Goal: Use online tool/utility: Use online tool/utility

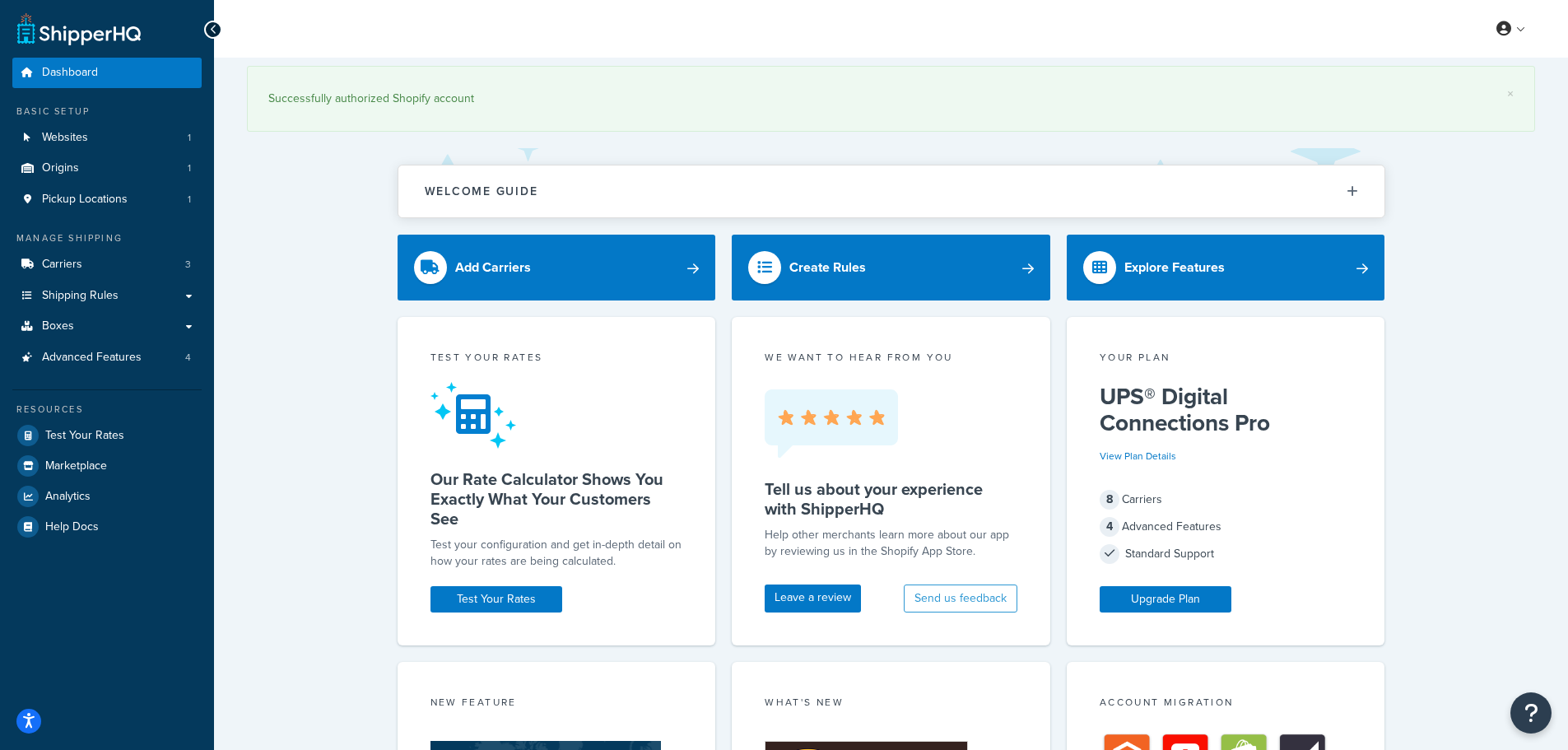
click at [324, 283] on div "× Successfully authorized Shopify account Welcome Guide ShipperHQ: An Overview …" at bounding box center [890, 730] width 1354 height 1345
click at [68, 436] on span "Test Your Rates" at bounding box center [85, 436] width 79 height 14
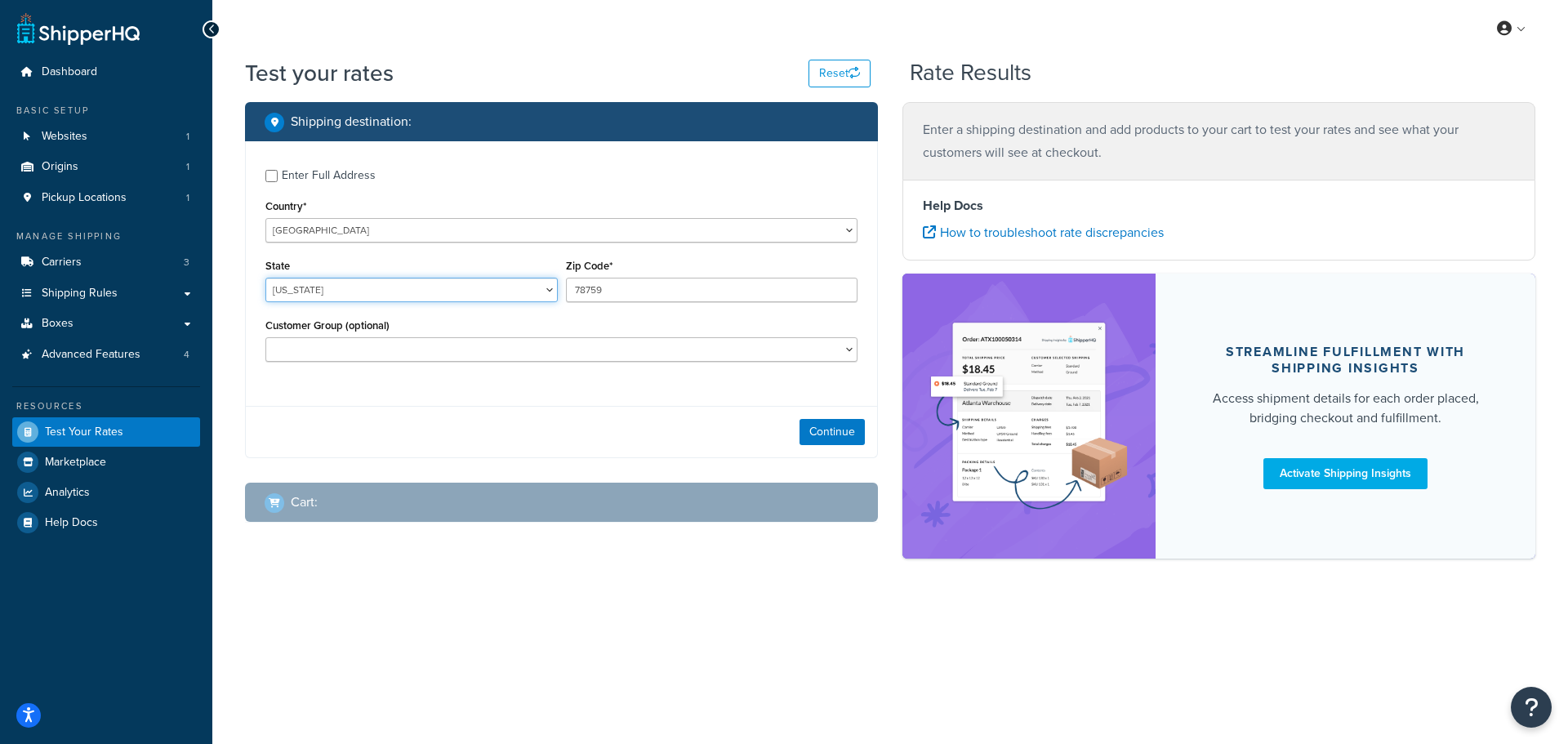
click at [324, 284] on select "[US_STATE] [US_STATE] [US_STATE] [US_STATE] [US_STATE] Armed Forces Americas Ar…" at bounding box center [411, 289] width 292 height 24
select select "AZ"
click at [266, 277] on select "[US_STATE] [US_STATE] [US_STATE] [US_STATE] [US_STATE] Armed Forces Americas Ar…" at bounding box center [411, 289] width 292 height 24
click at [627, 289] on input "78759" at bounding box center [712, 289] width 292 height 24
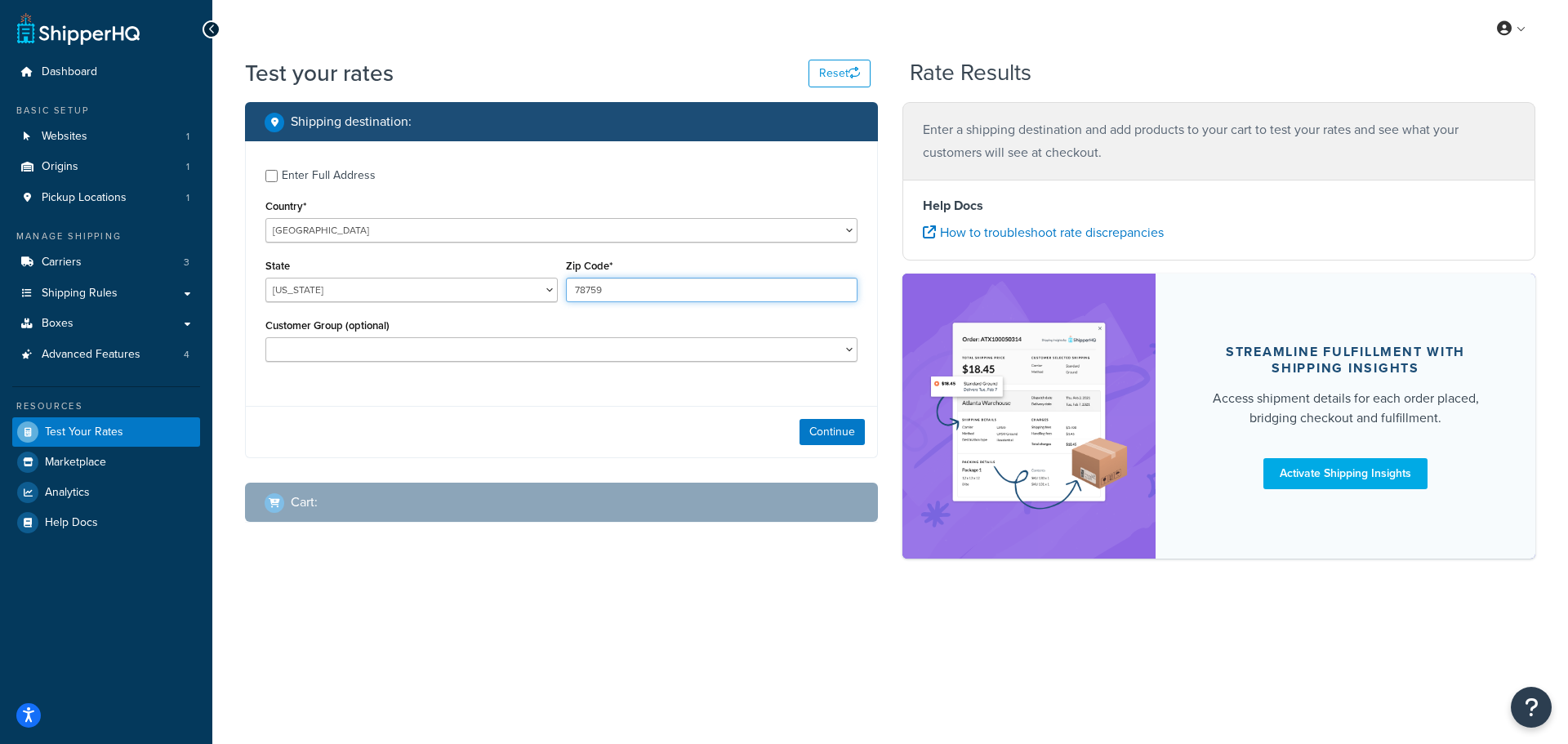
click at [627, 289] on input "78759" at bounding box center [712, 289] width 292 height 24
paste input "85202"
type input "85202"
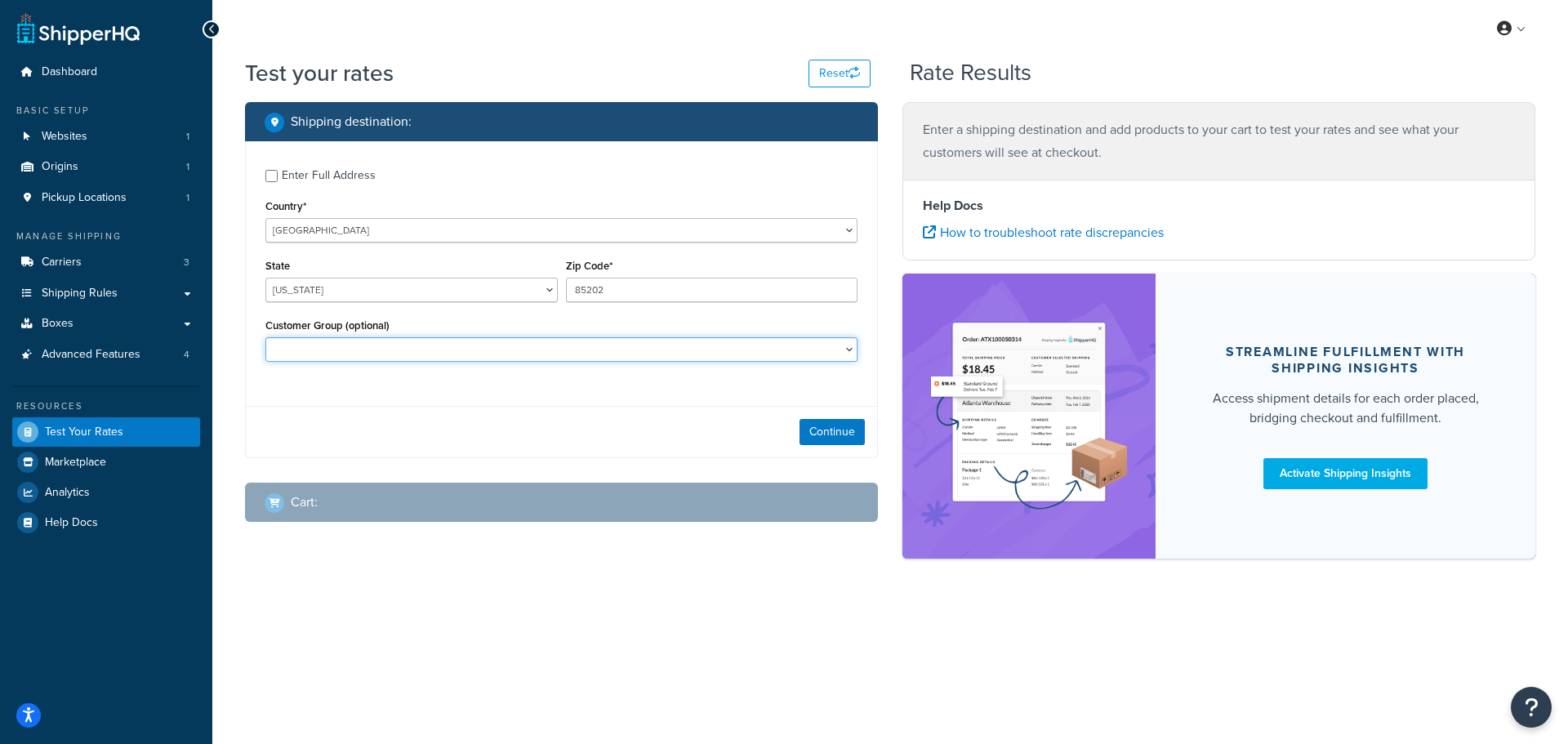
click at [637, 348] on select "CM-1236 Tier: WPD_learn CM-1236 Tier: WPD_pro CM-1236 Tier:WPD_pro CM-1717 Tier…" at bounding box center [561, 349] width 592 height 24
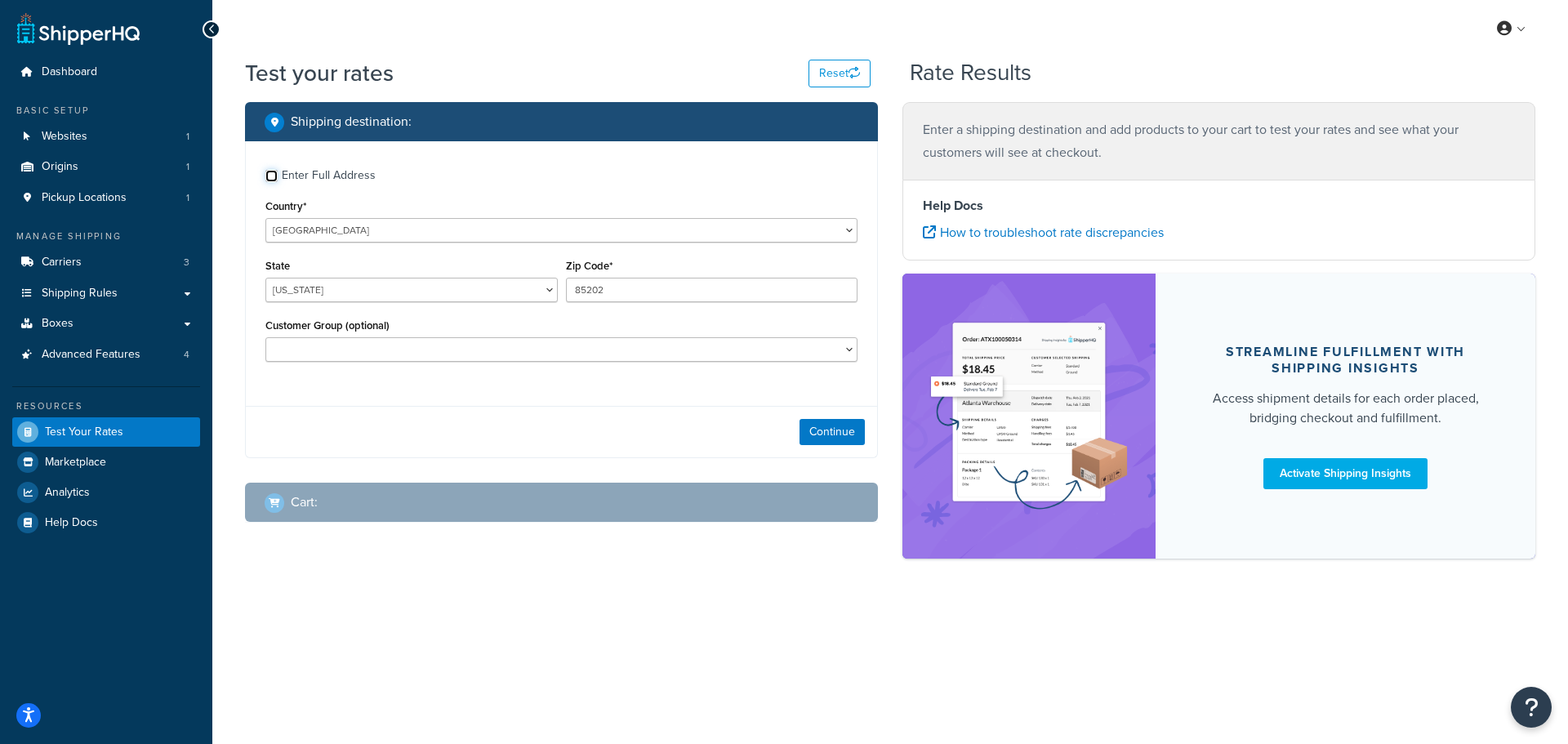
click at [268, 180] on input "Enter Full Address" at bounding box center [272, 176] width 13 height 13
checkbox input "true"
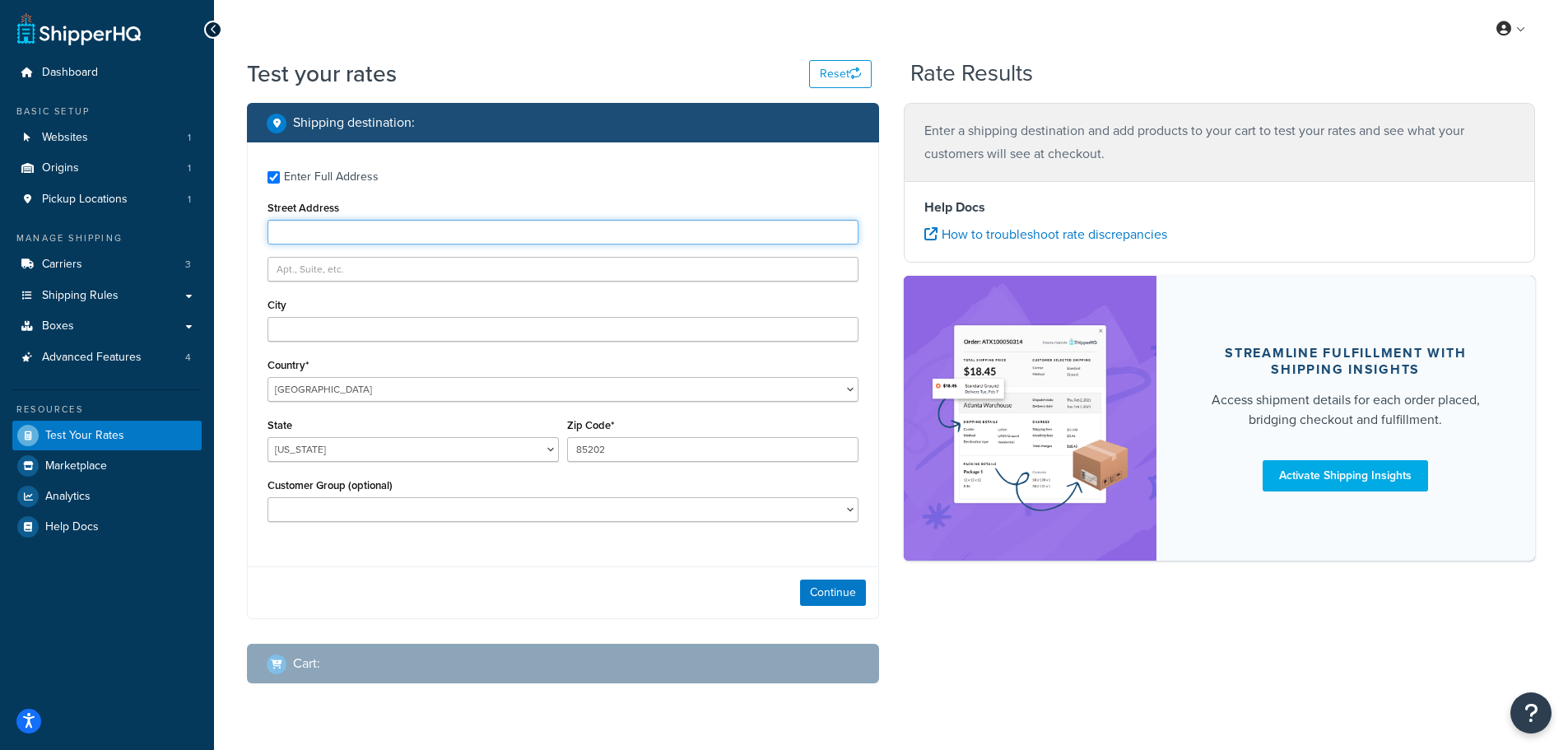
click at [314, 231] on input "Street Address" at bounding box center [564, 231] width 591 height 24
paste input "[STREET_ADDRESS]"
type input "2"
type input "[STREET_ADDRESS]"
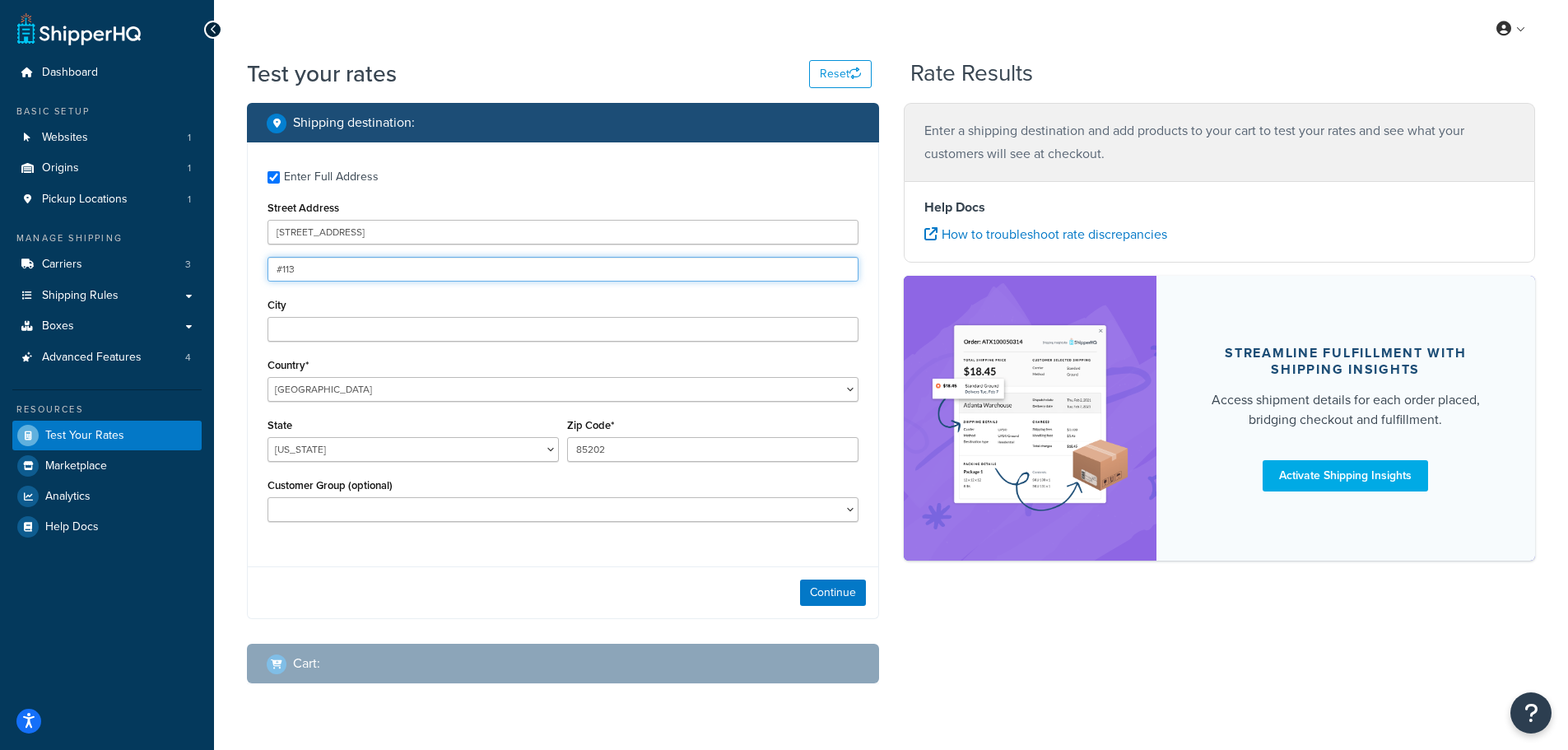
type input "#113"
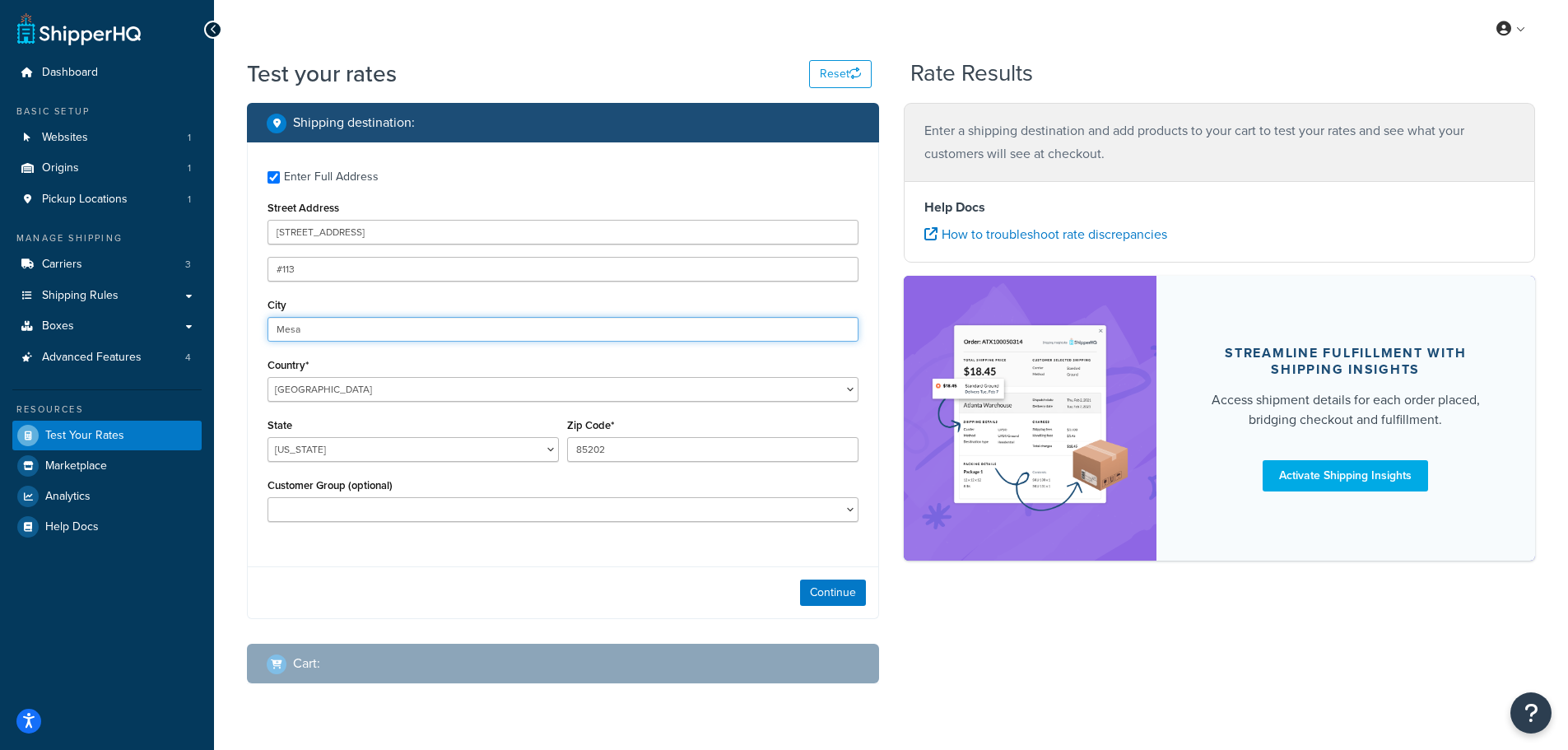
type input "Mesa"
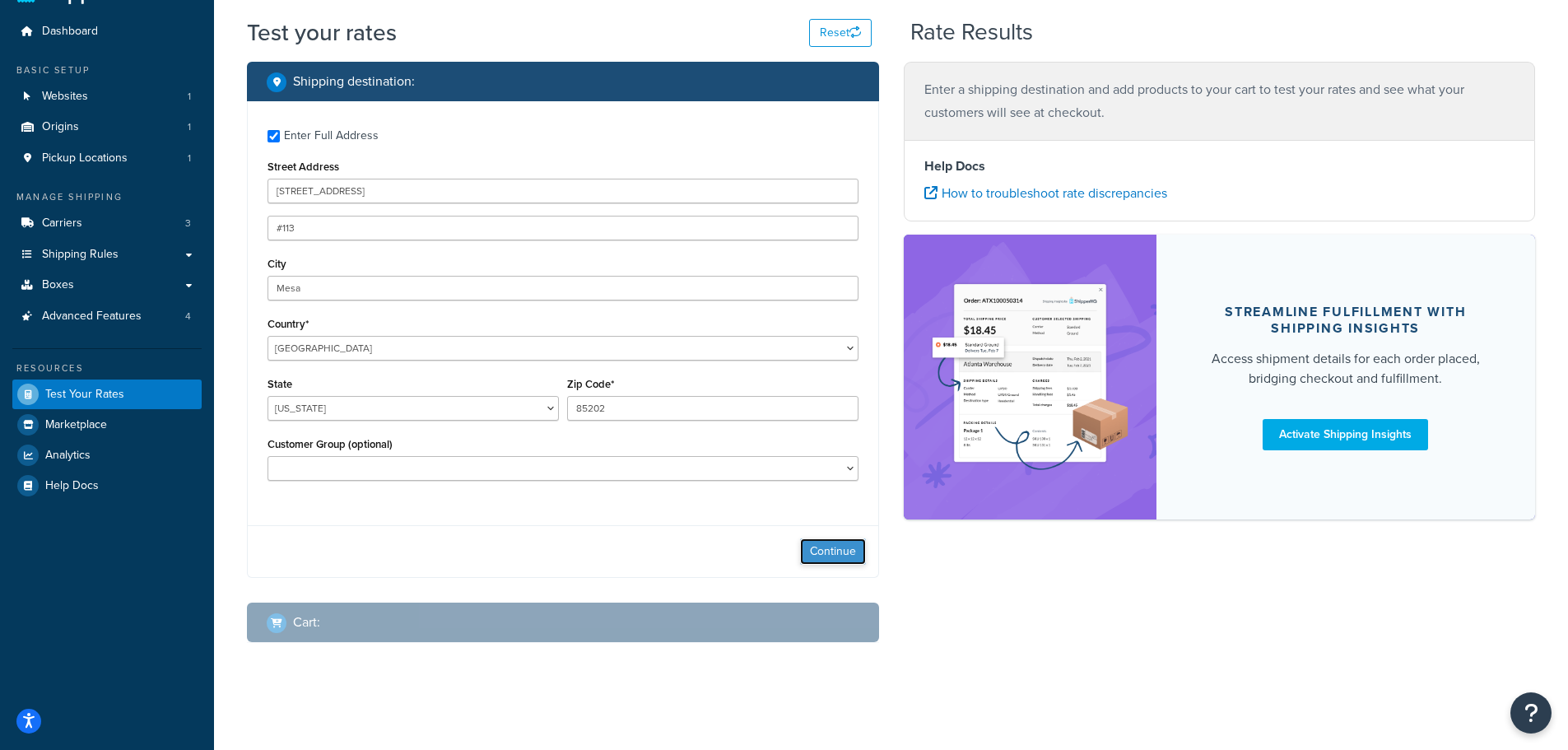
click at [816, 549] on button "Continue" at bounding box center [833, 551] width 66 height 26
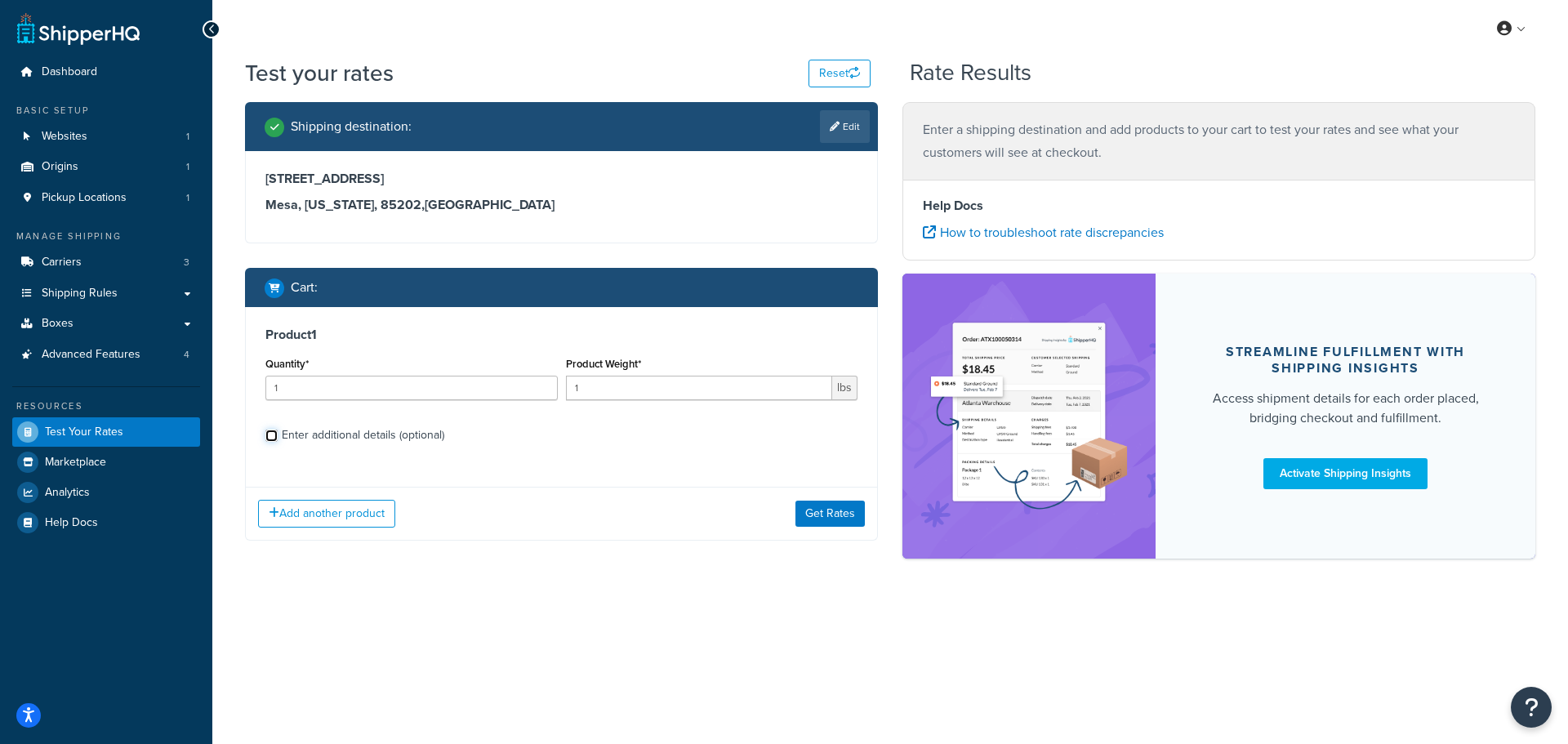
click at [273, 437] on input "Enter additional details (optional)" at bounding box center [272, 436] width 13 height 13
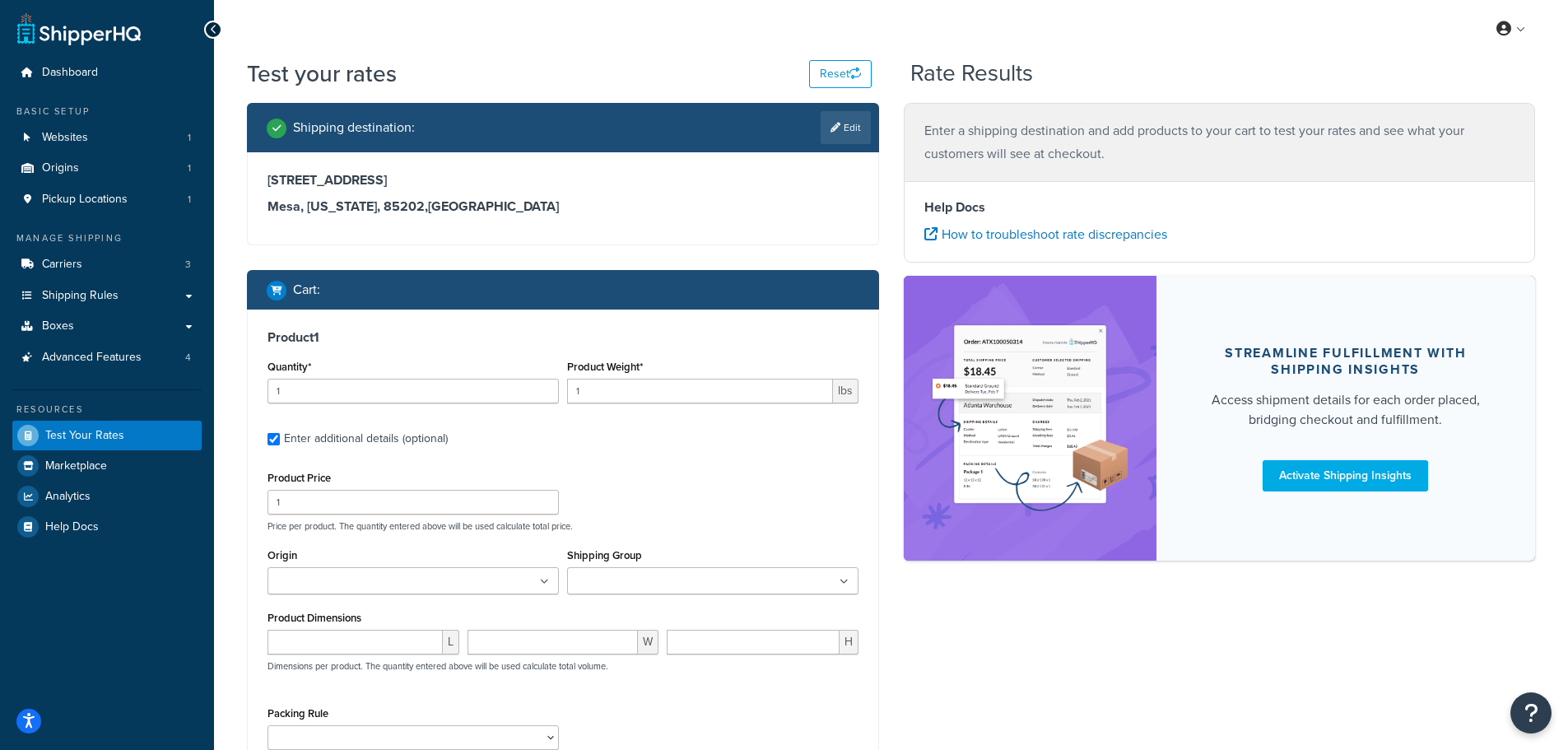
click at [280, 444] on div "Enter additional details (optional)" at bounding box center [564, 437] width 591 height 26
click at [277, 443] on input "Enter additional details (optional)" at bounding box center [274, 439] width 13 height 13
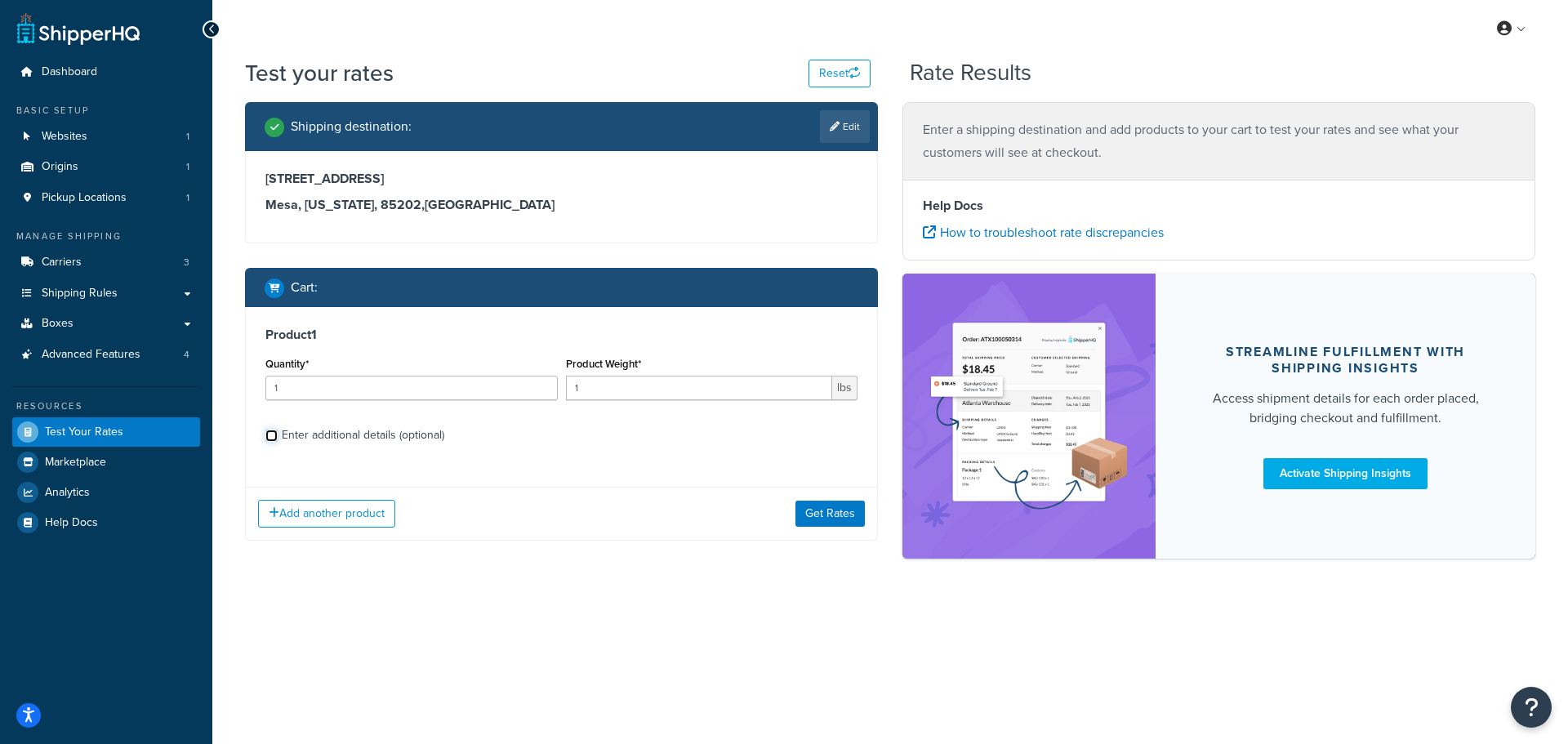
click at [271, 436] on input "Enter additional details (optional)" at bounding box center [272, 436] width 13 height 13
checkbox input "true"
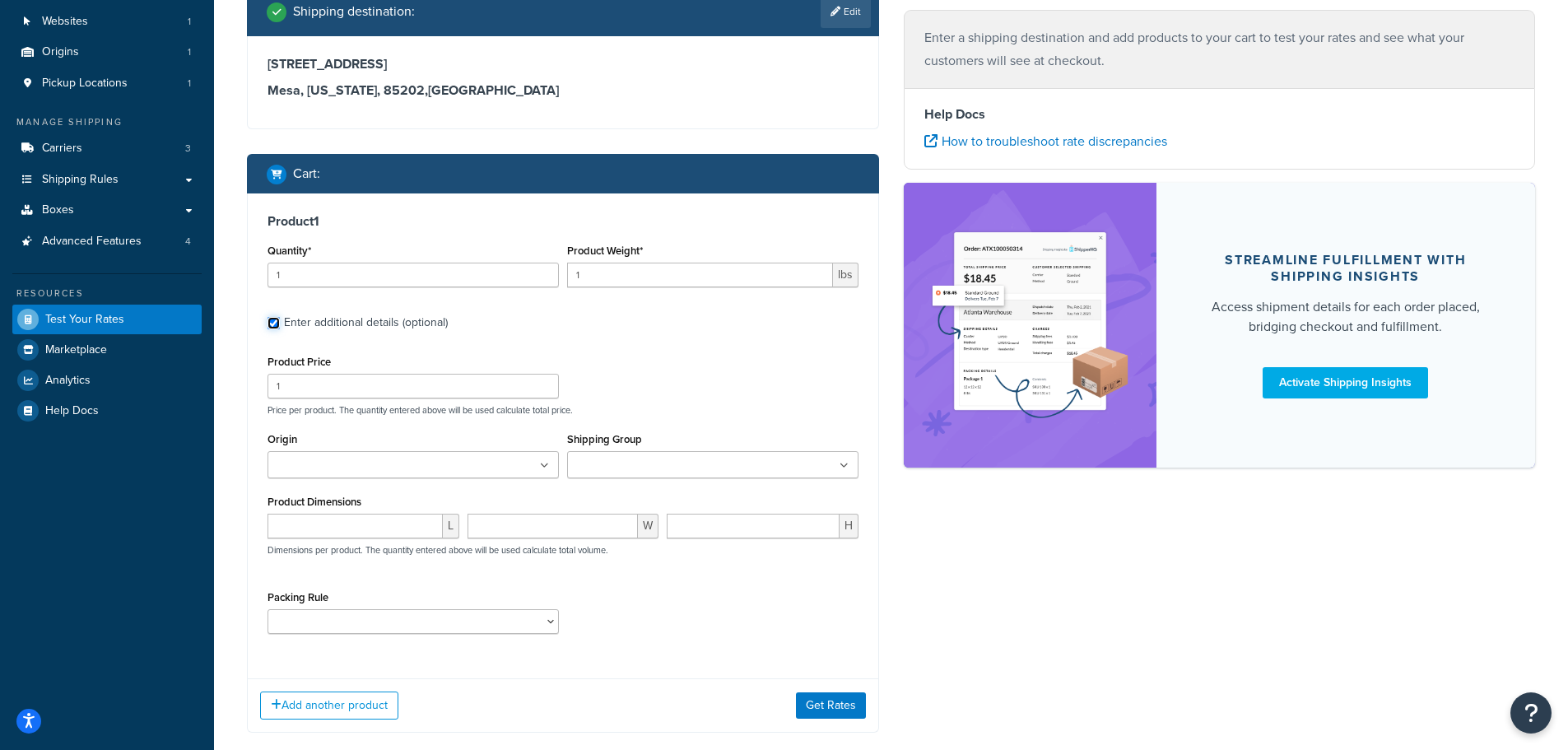
scroll to position [206, 0]
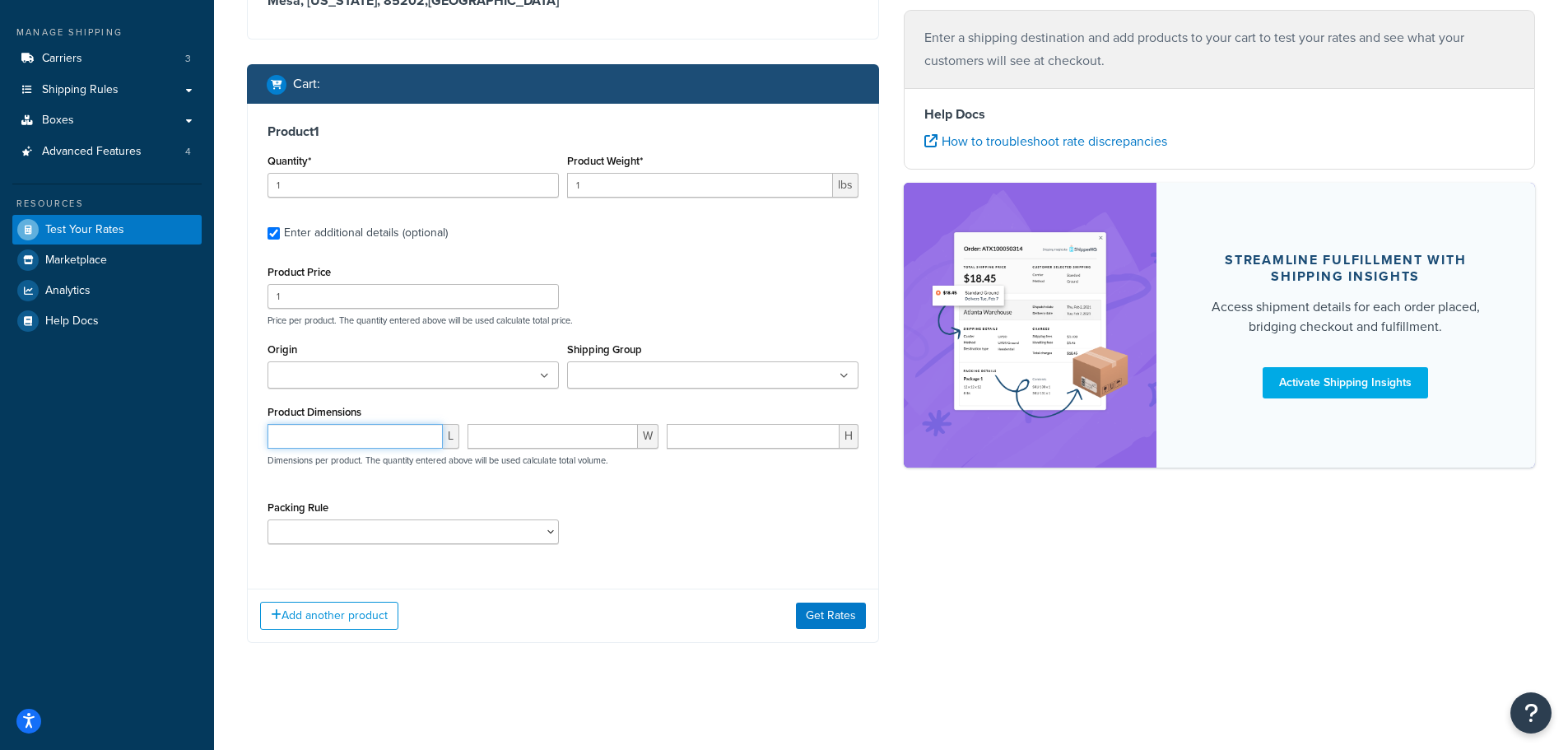
click at [311, 433] on input "number" at bounding box center [356, 436] width 176 height 24
type input "36"
type input "10"
click at [325, 616] on button "Add another product" at bounding box center [329, 615] width 139 height 28
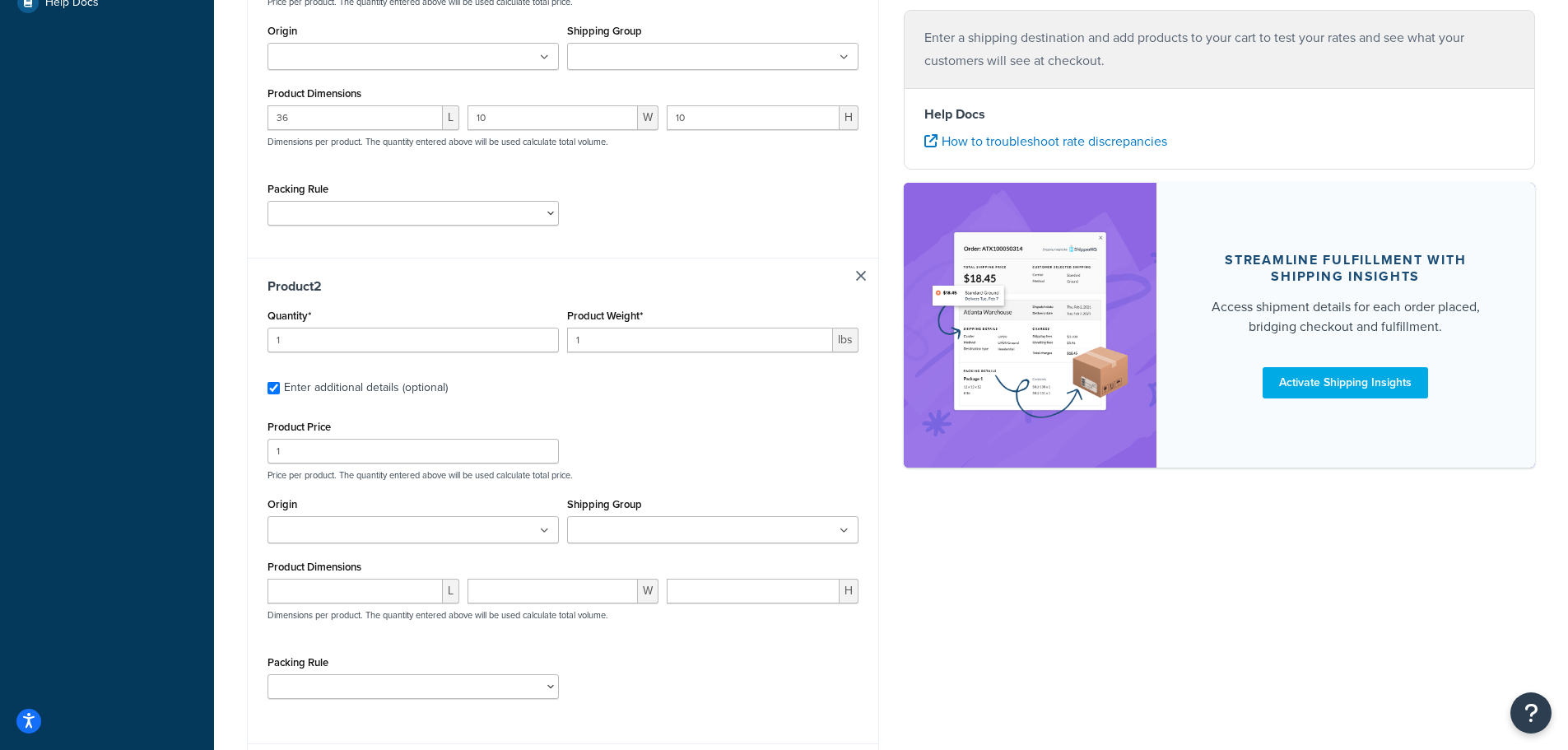
scroll to position [593, 0]
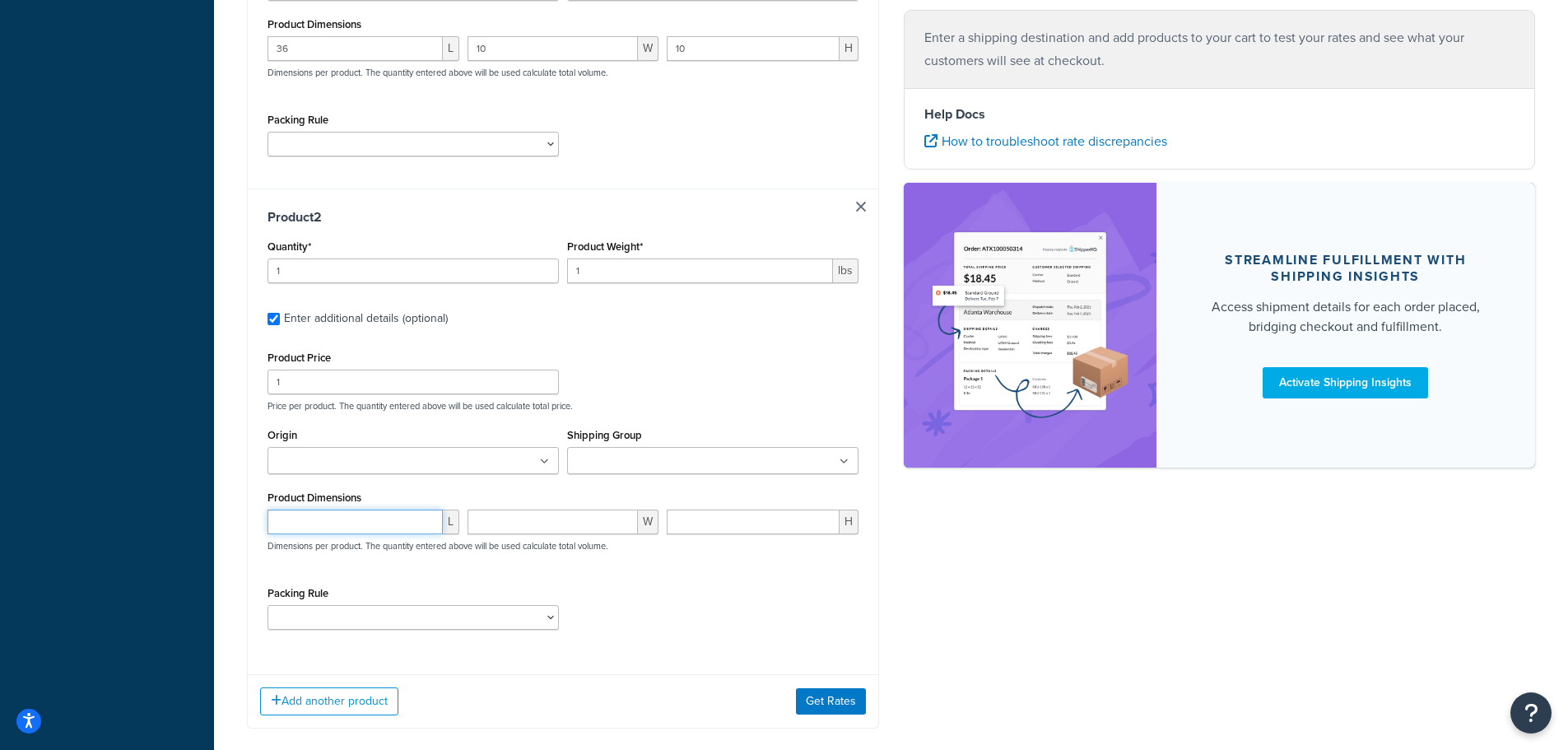
click at [316, 526] on input "number" at bounding box center [356, 521] width 176 height 24
type input "42"
type input "10"
drag, startPoint x: 585, startPoint y: 272, endPoint x: 553, endPoint y: 262, distance: 33.5
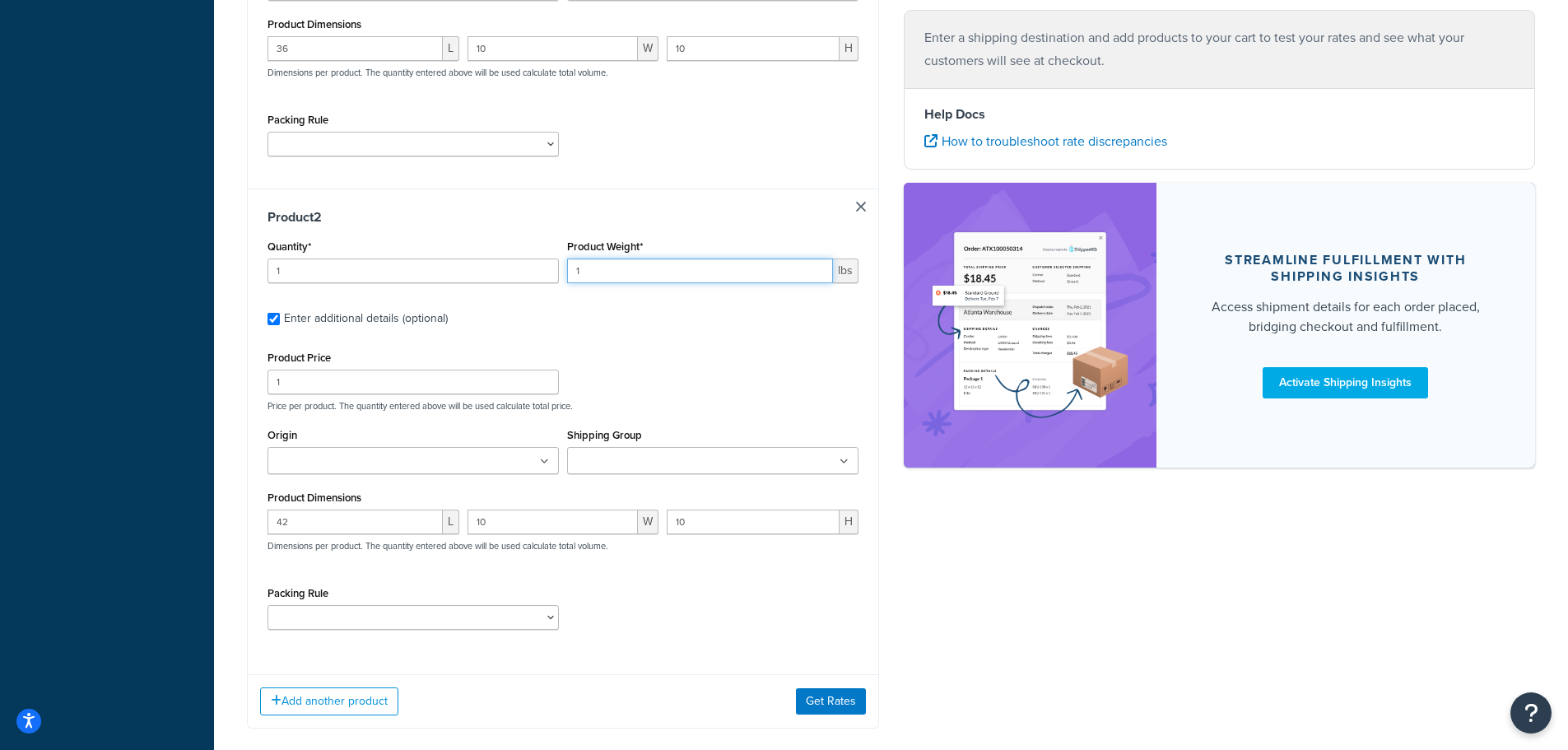
click at [553, 262] on div "Quantity* 1 Product Weight* 1 lbs" at bounding box center [563, 265] width 599 height 60
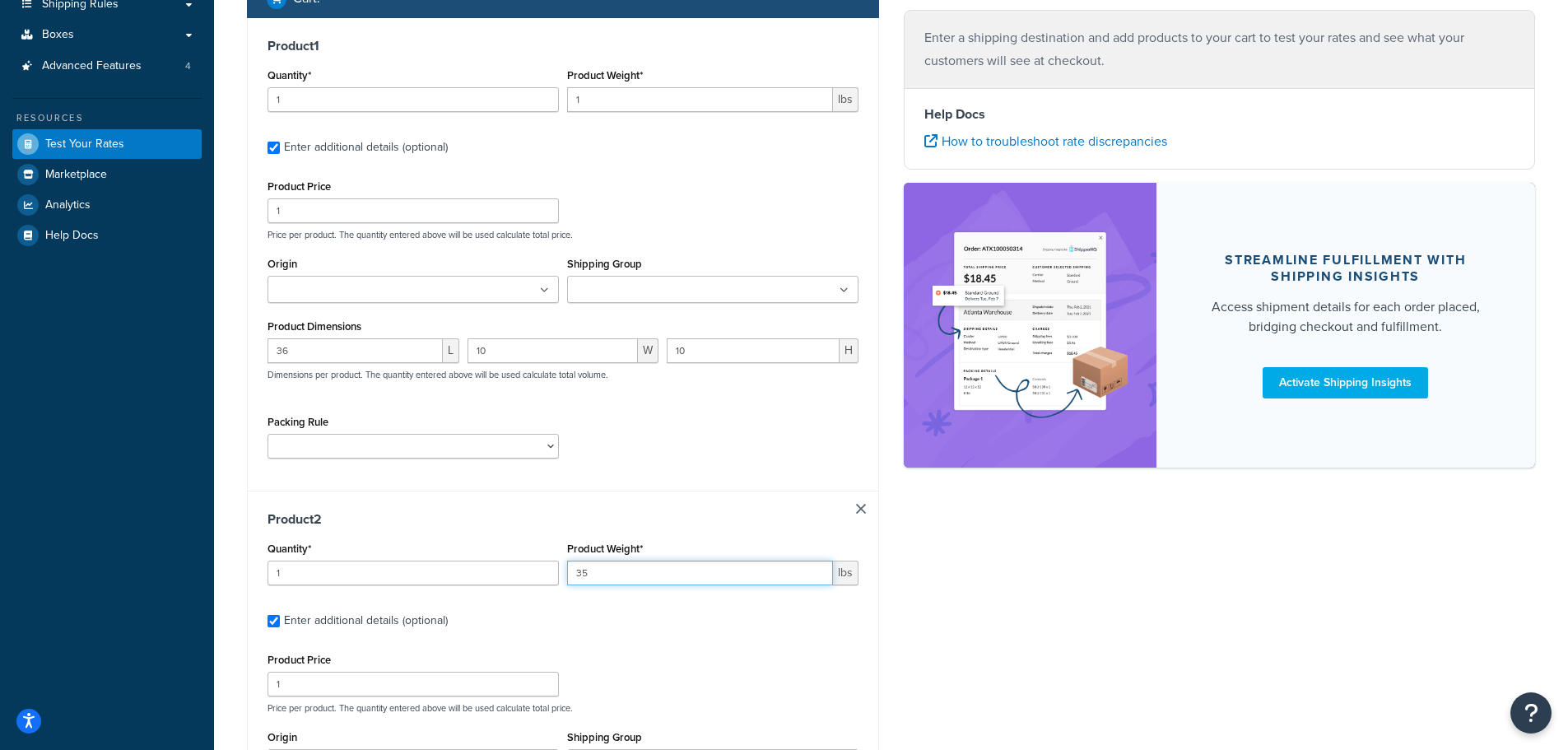
scroll to position [264, 0]
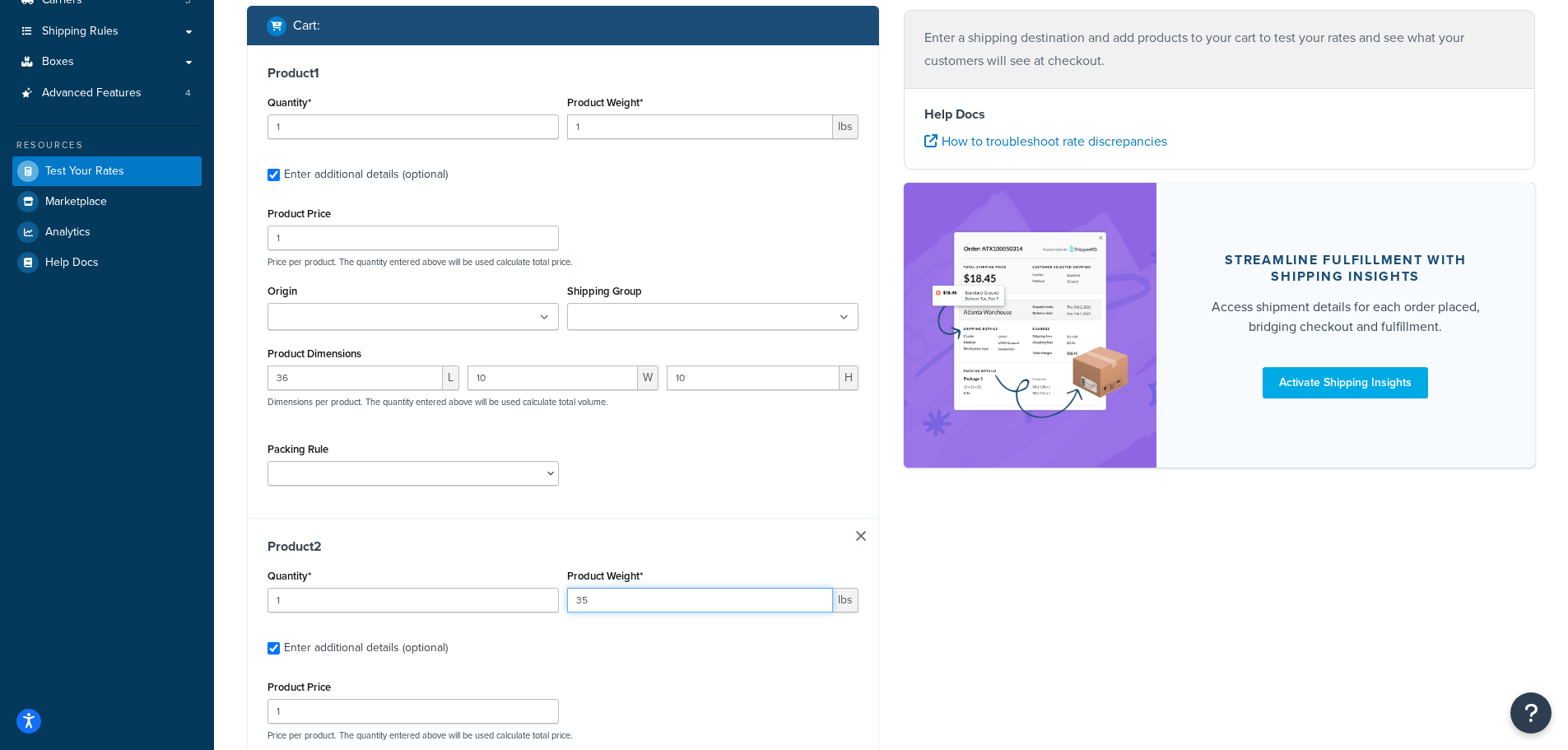
type input "35"
drag, startPoint x: 596, startPoint y: 130, endPoint x: 533, endPoint y: 122, distance: 63.5
click at [533, 122] on div "Quantity* 1 Product Weight* 1 lbs" at bounding box center [563, 121] width 599 height 60
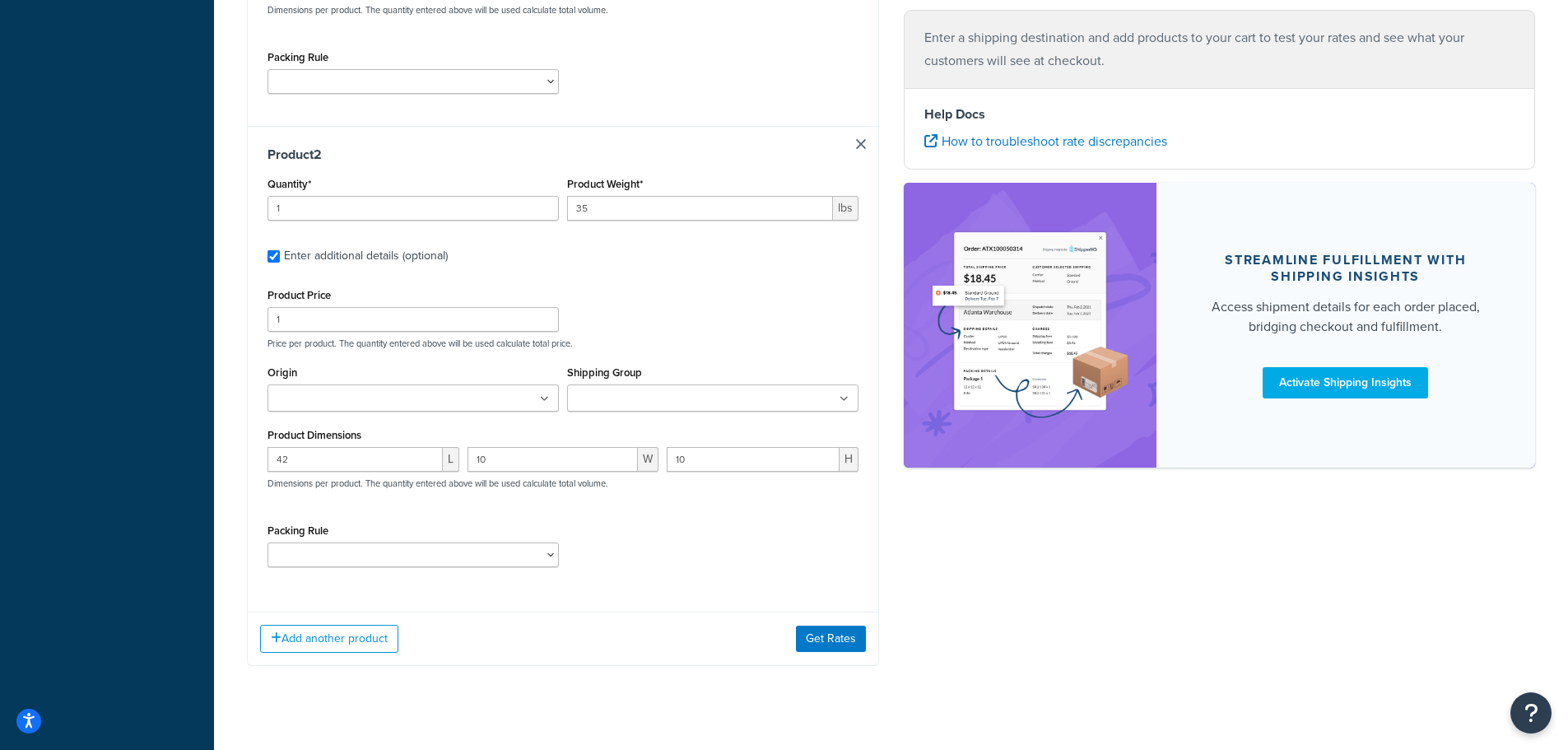
scroll to position [679, 0]
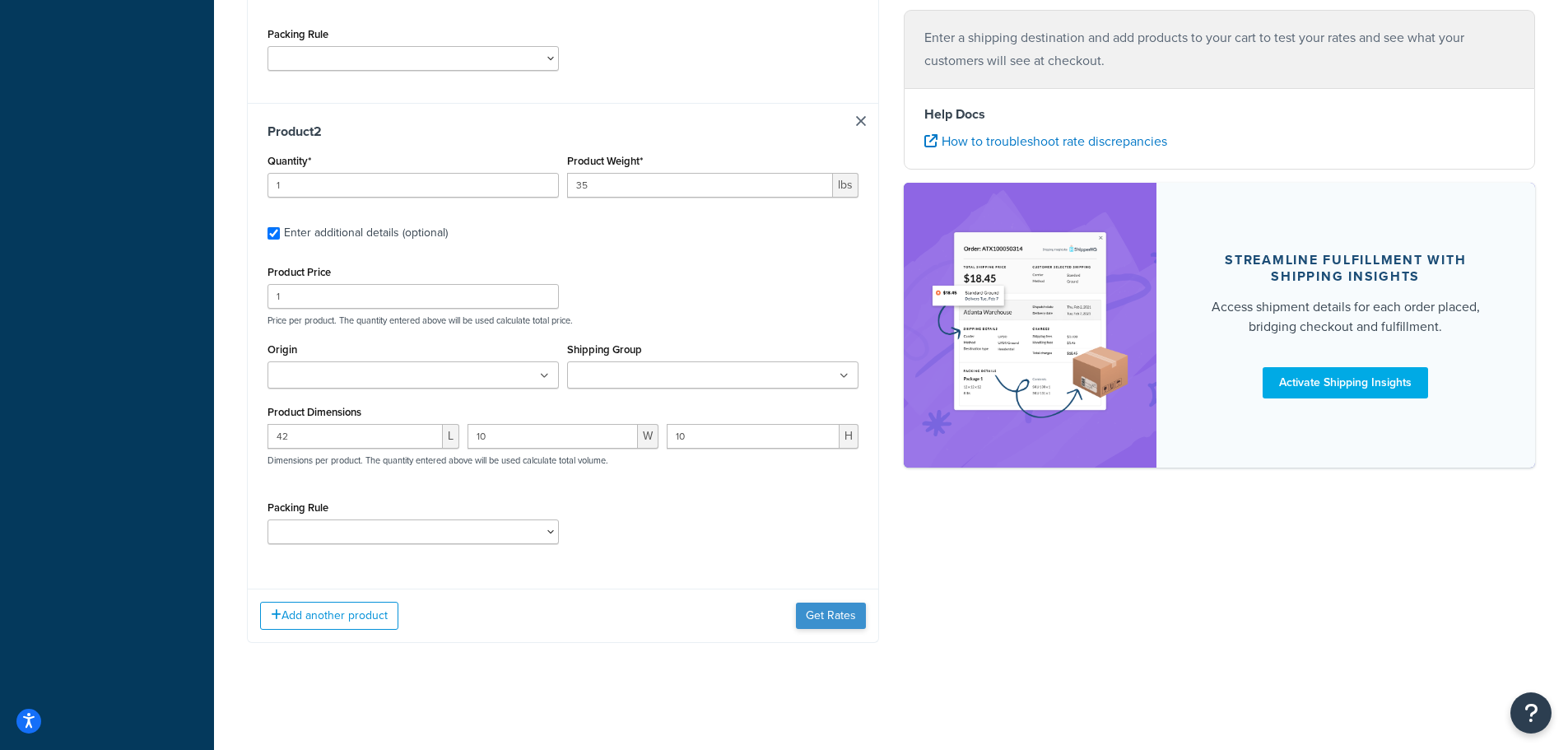
type input "35"
click at [824, 613] on button "Get Rates" at bounding box center [830, 615] width 70 height 26
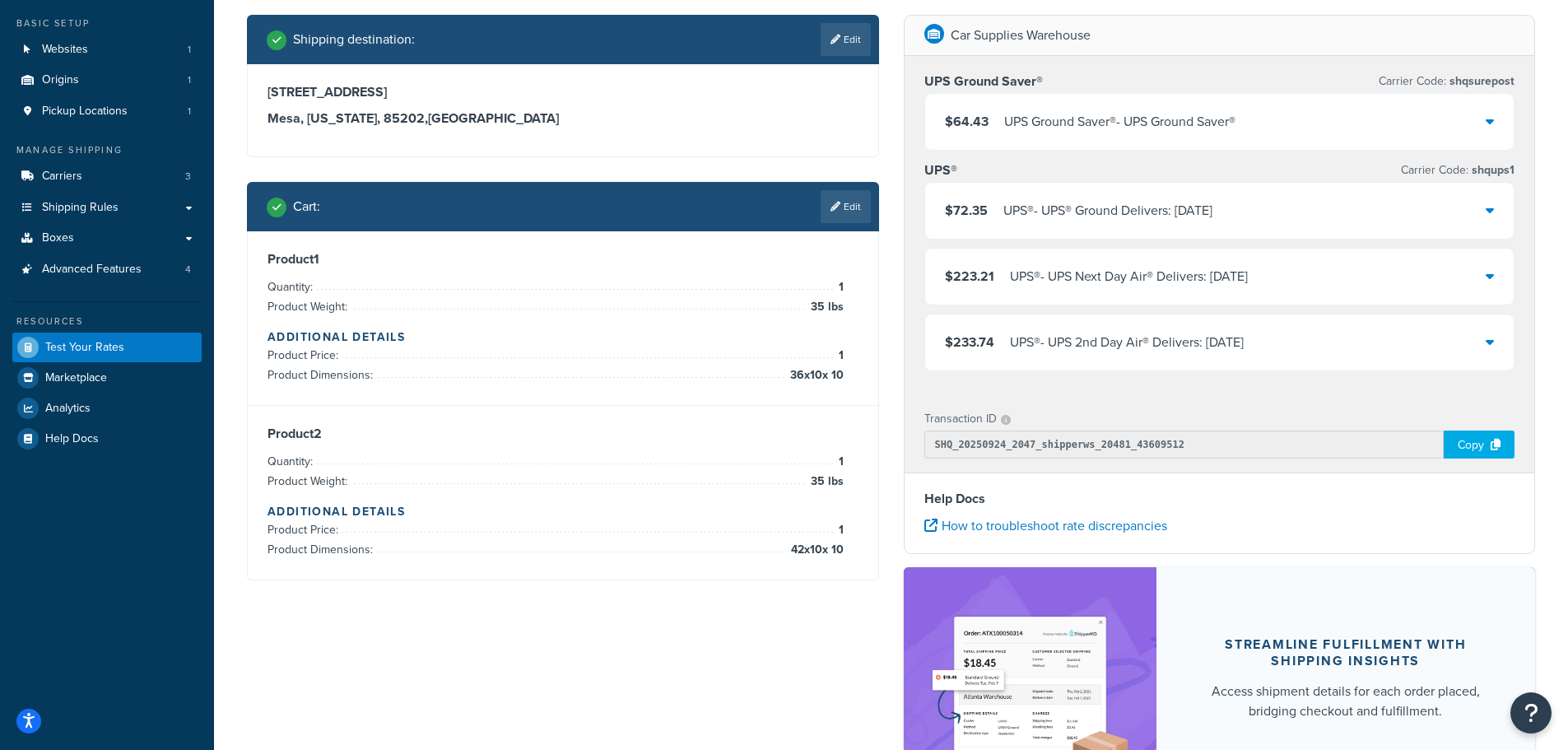
scroll to position [124, 0]
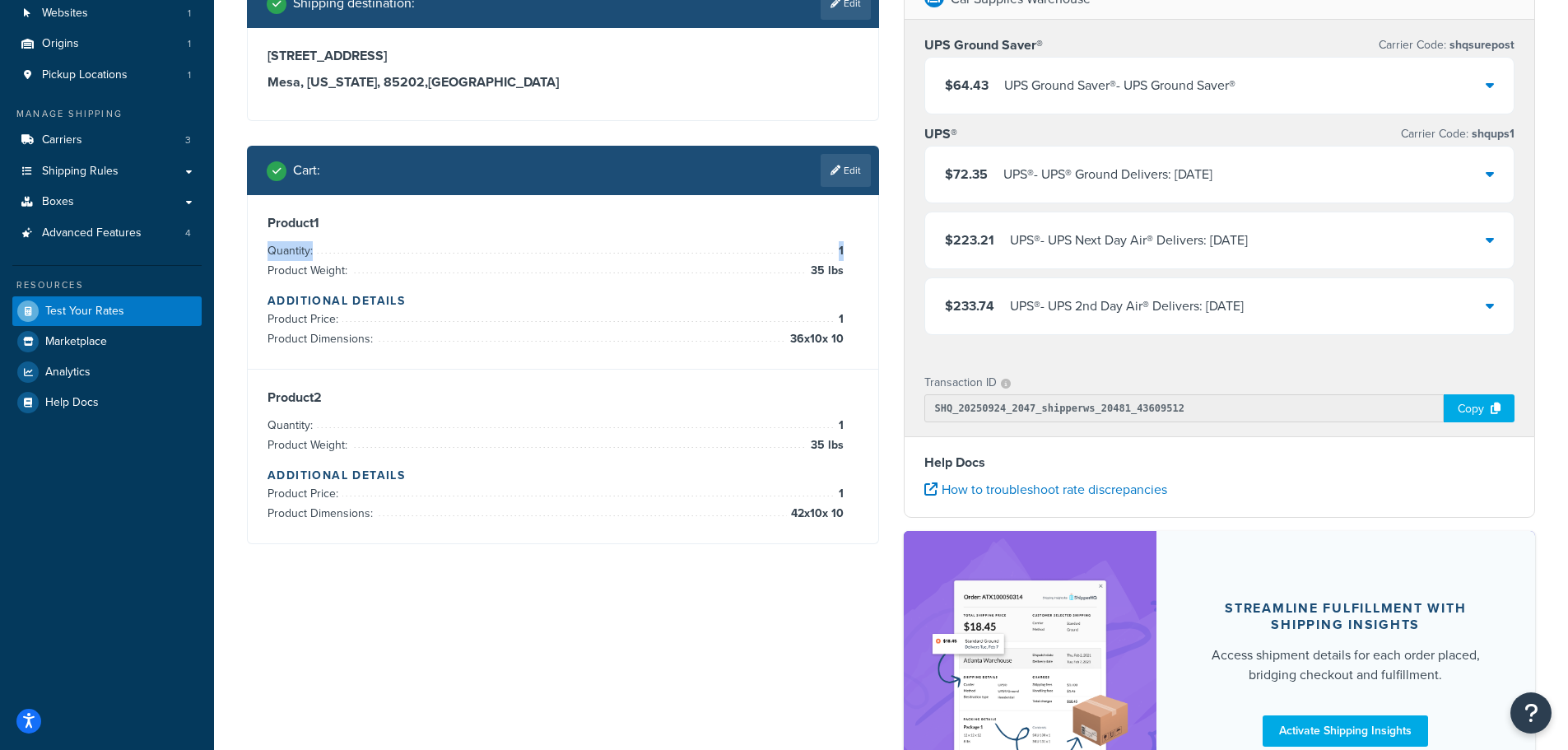
drag, startPoint x: 823, startPoint y: 250, endPoint x: 847, endPoint y: 258, distance: 25.3
click at [844, 249] on div "Product 1 Quantity: 1 Product Weight: 35 lbs Additional Details Product Price: …" at bounding box center [564, 281] width 591 height 134
drag, startPoint x: 838, startPoint y: 267, endPoint x: 787, endPoint y: 274, distance: 51.5
click at [786, 261] on li "Product Weight: 35 lbs" at bounding box center [556, 270] width 576 height 19
drag, startPoint x: 789, startPoint y: 333, endPoint x: 824, endPoint y: 334, distance: 35.0
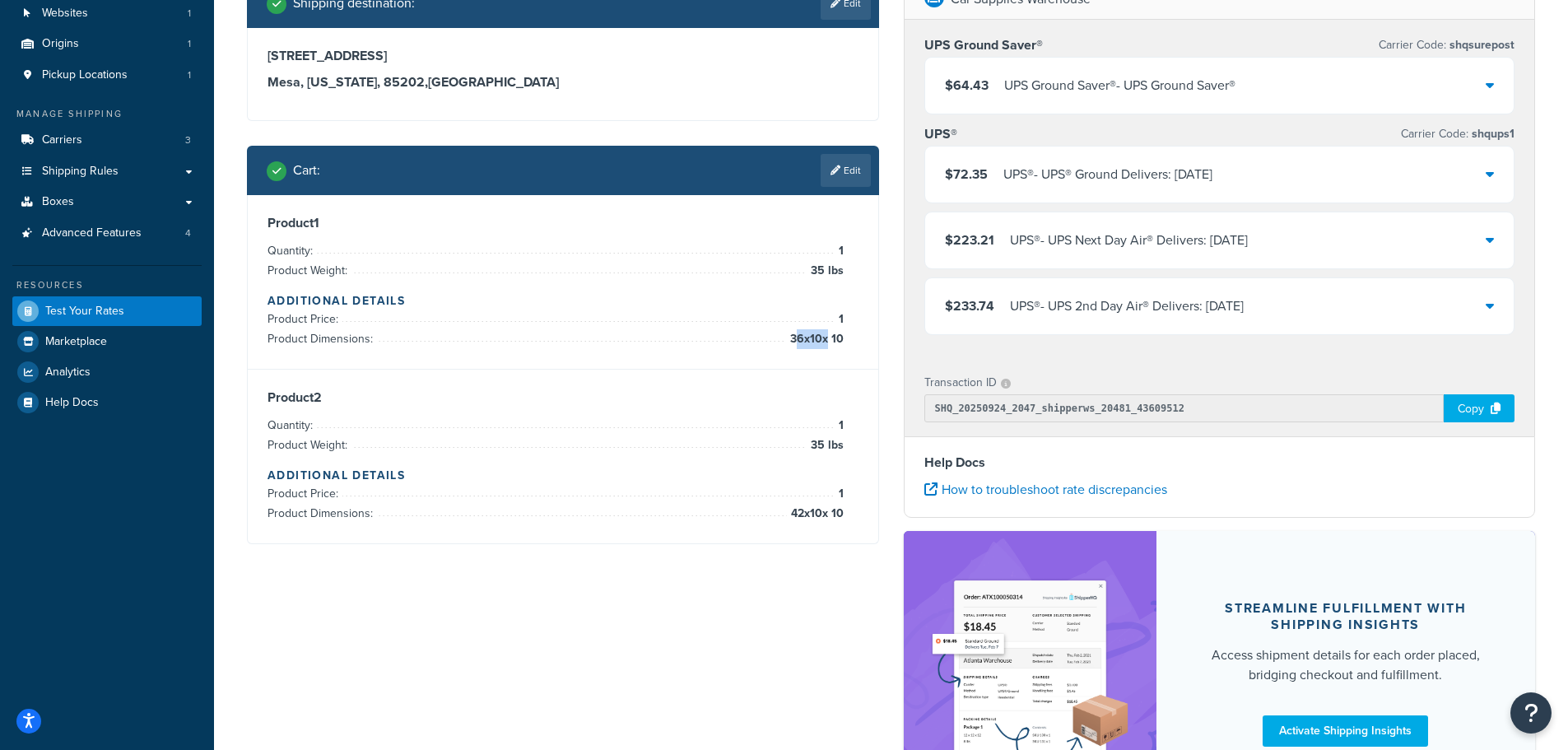
click at [824, 334] on span "36 x 10 x 10" at bounding box center [814, 339] width 57 height 19
click at [837, 431] on span "1" at bounding box center [839, 425] width 9 height 19
click at [821, 445] on span "35 lbs" at bounding box center [825, 444] width 37 height 19
drag, startPoint x: 781, startPoint y: 517, endPoint x: 829, endPoint y: 520, distance: 48.1
click at [829, 520] on span "42 x 10 x 10" at bounding box center [814, 513] width 57 height 19
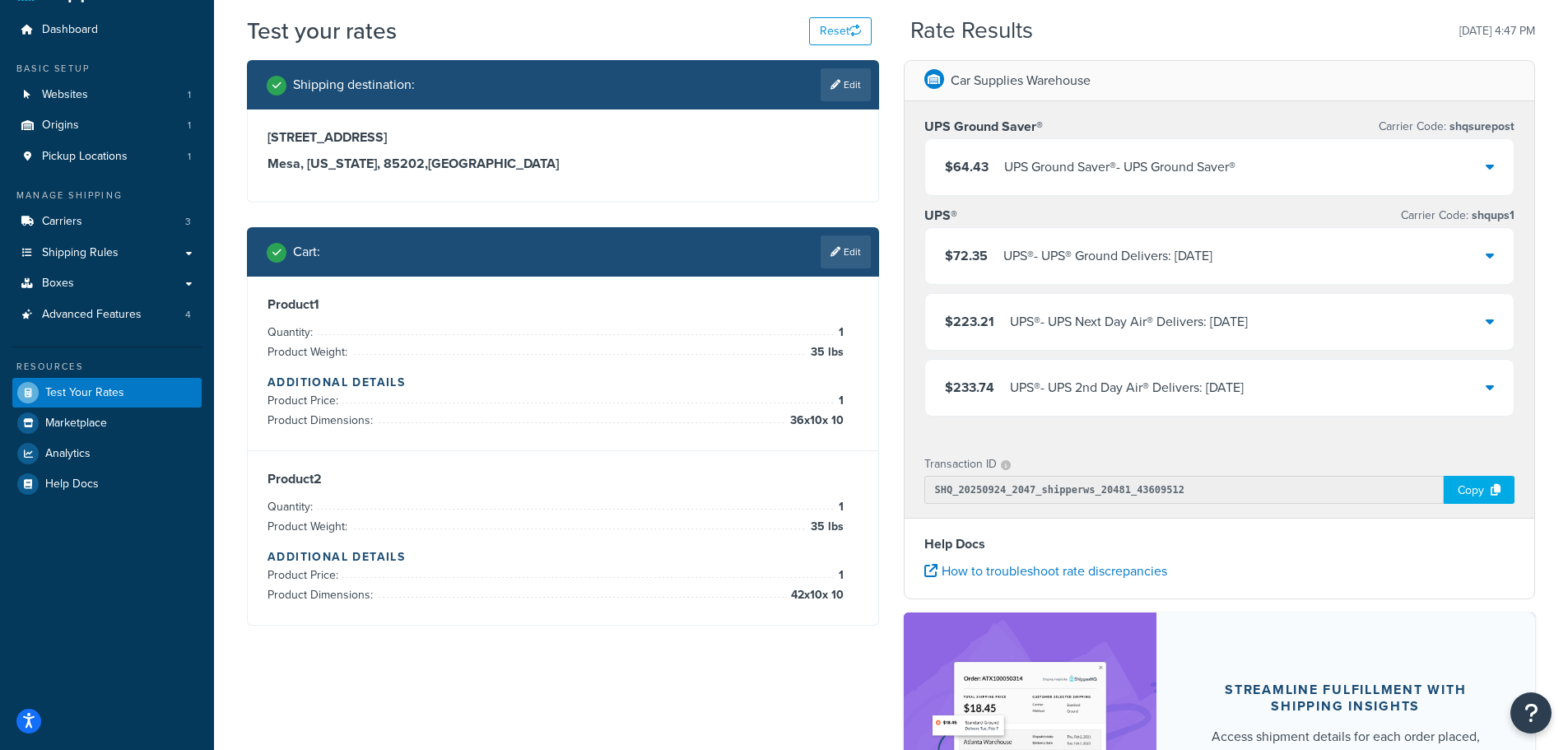
scroll to position [42, 0]
click at [1244, 325] on div "UPS® - UPS Next Day Air® Delivers: [DATE]" at bounding box center [1130, 322] width 238 height 23
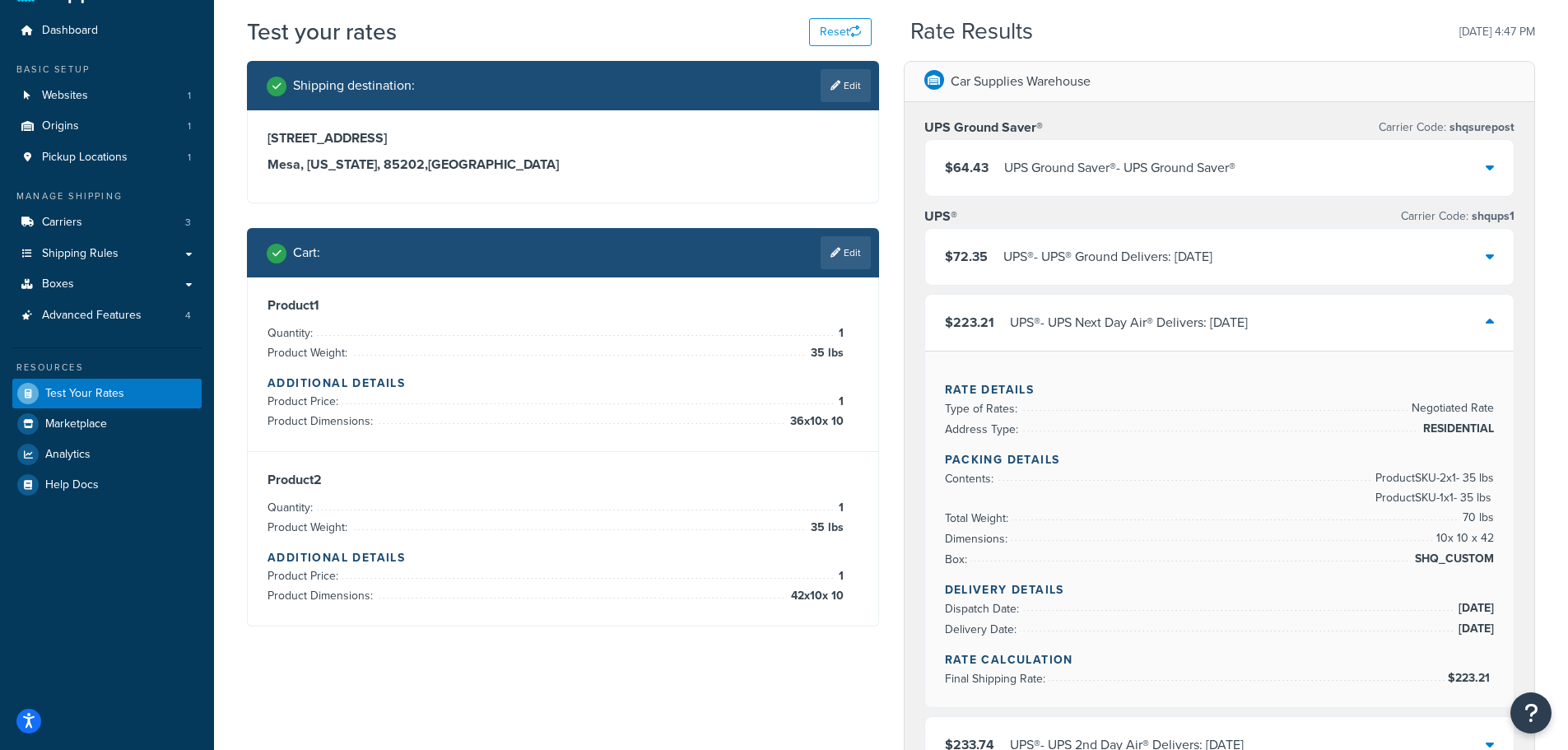
click at [1241, 324] on div "UPS® - UPS Next Day Air® Delivers: [DATE]" at bounding box center [1130, 322] width 238 height 23
